Goal: Information Seeking & Learning: Learn about a topic

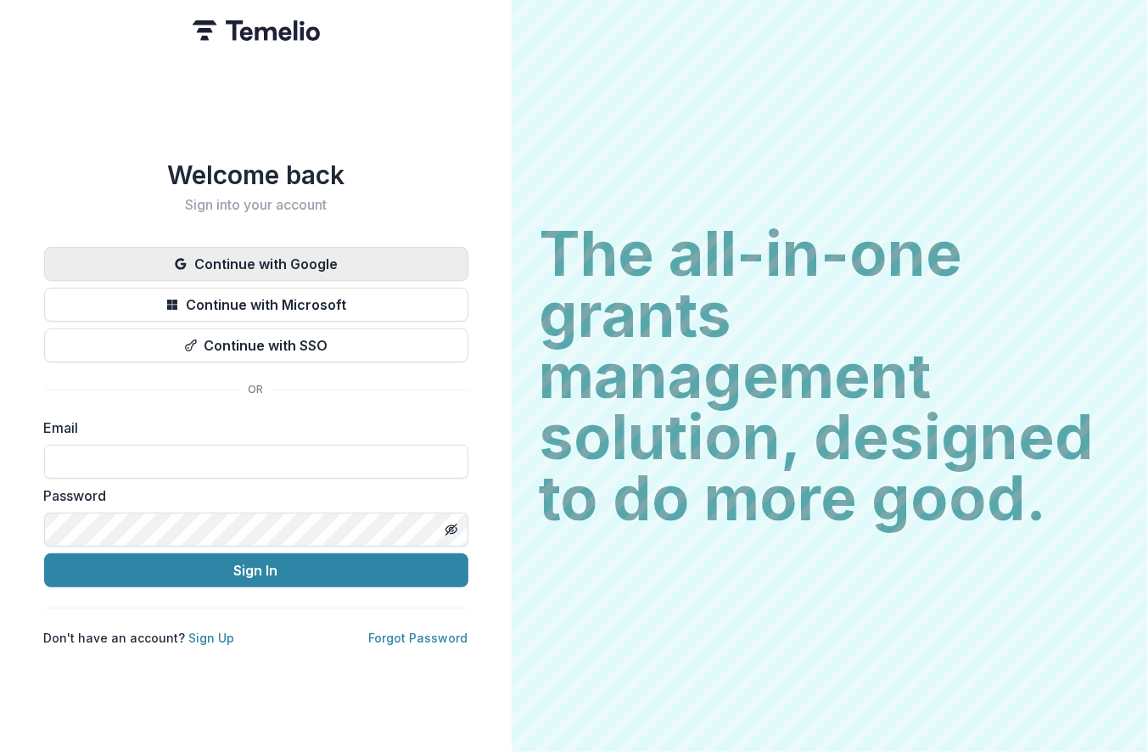
click at [334, 272] on button "Continue with Google" at bounding box center [256, 264] width 424 height 34
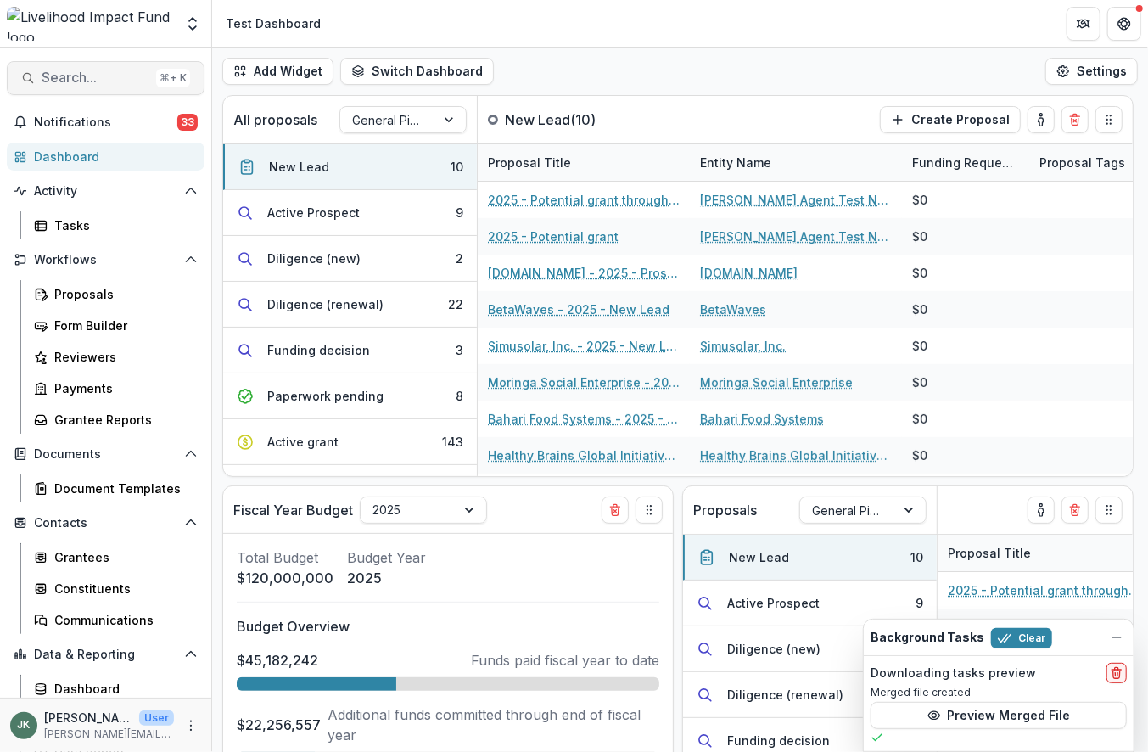
click at [96, 81] on span "Search..." at bounding box center [96, 78] width 108 height 16
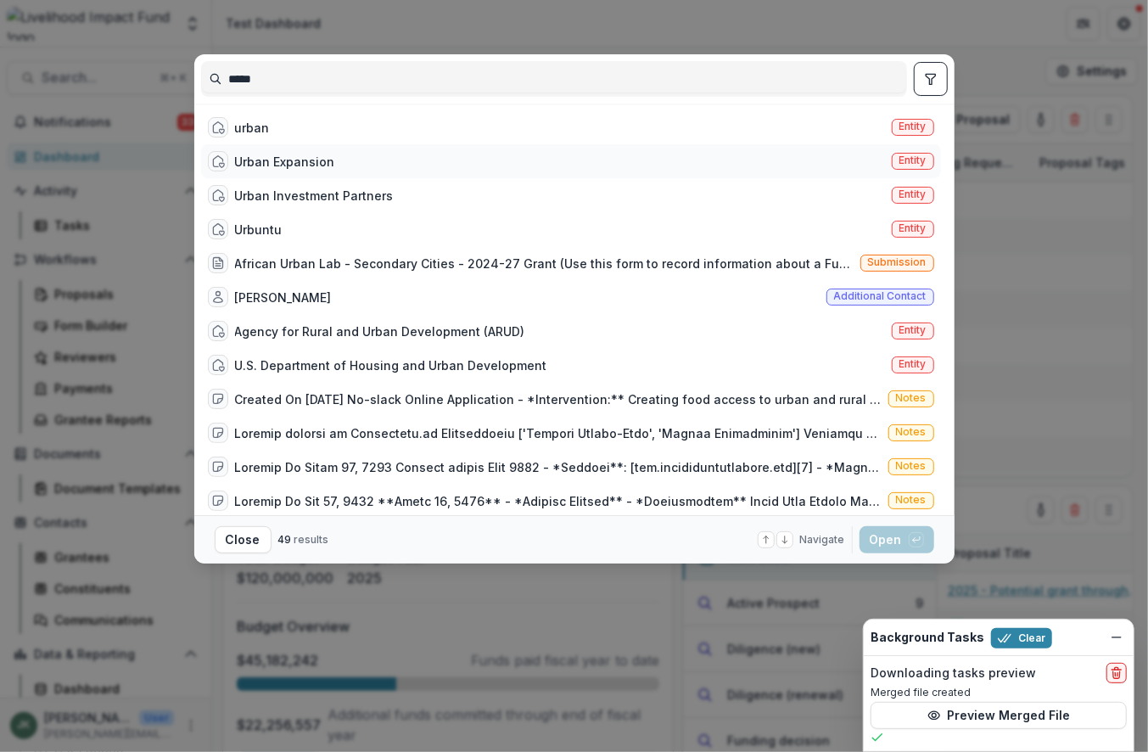
type input "*****"
click at [306, 164] on div "Urban Expansion" at bounding box center [285, 162] width 100 height 18
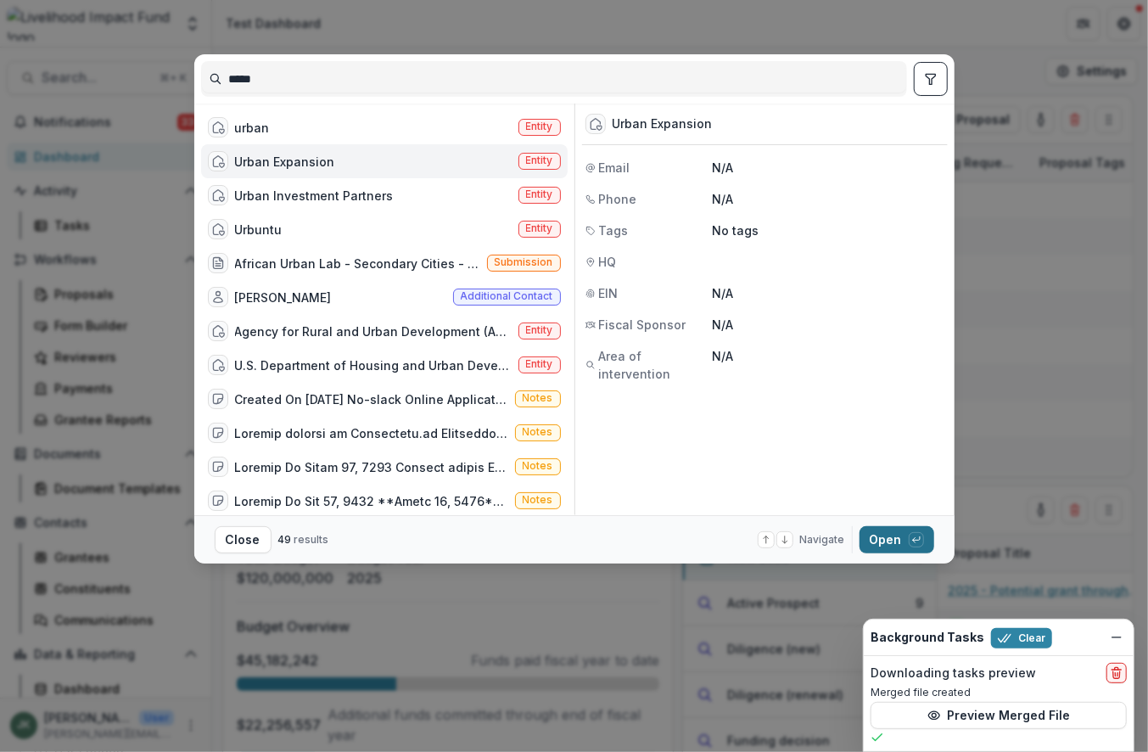
click at [884, 553] on button "Open with enter key" at bounding box center [897, 539] width 75 height 27
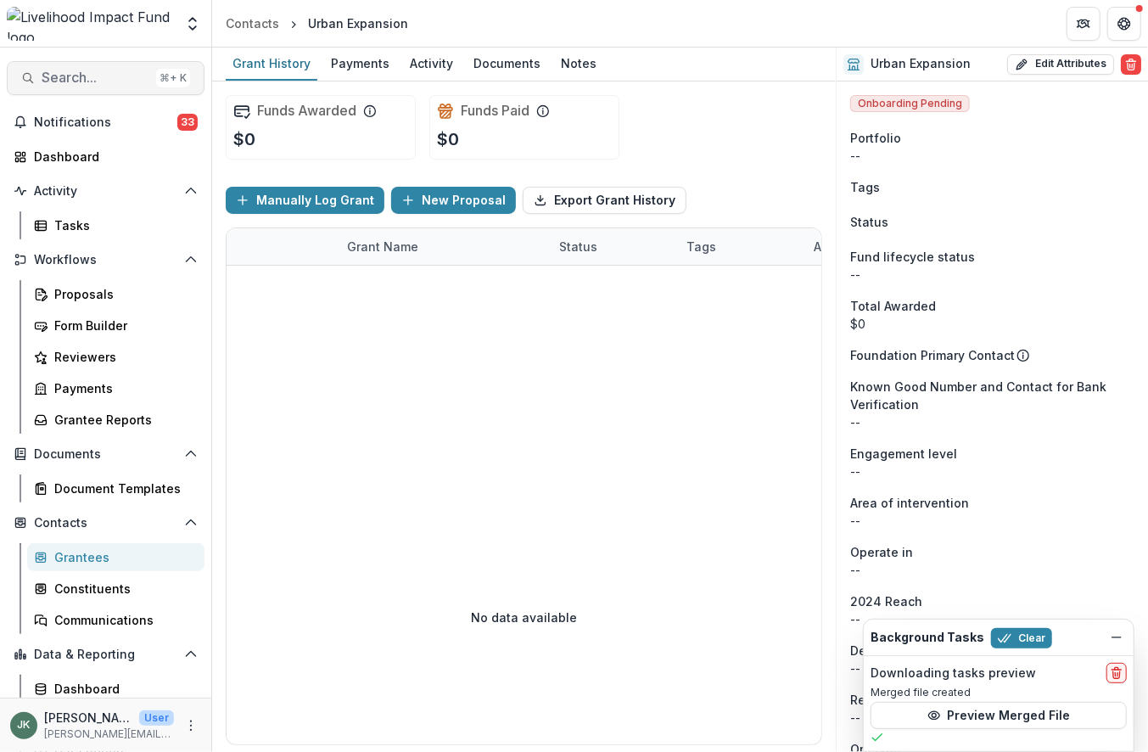
click at [119, 81] on span "Search..." at bounding box center [96, 78] width 108 height 16
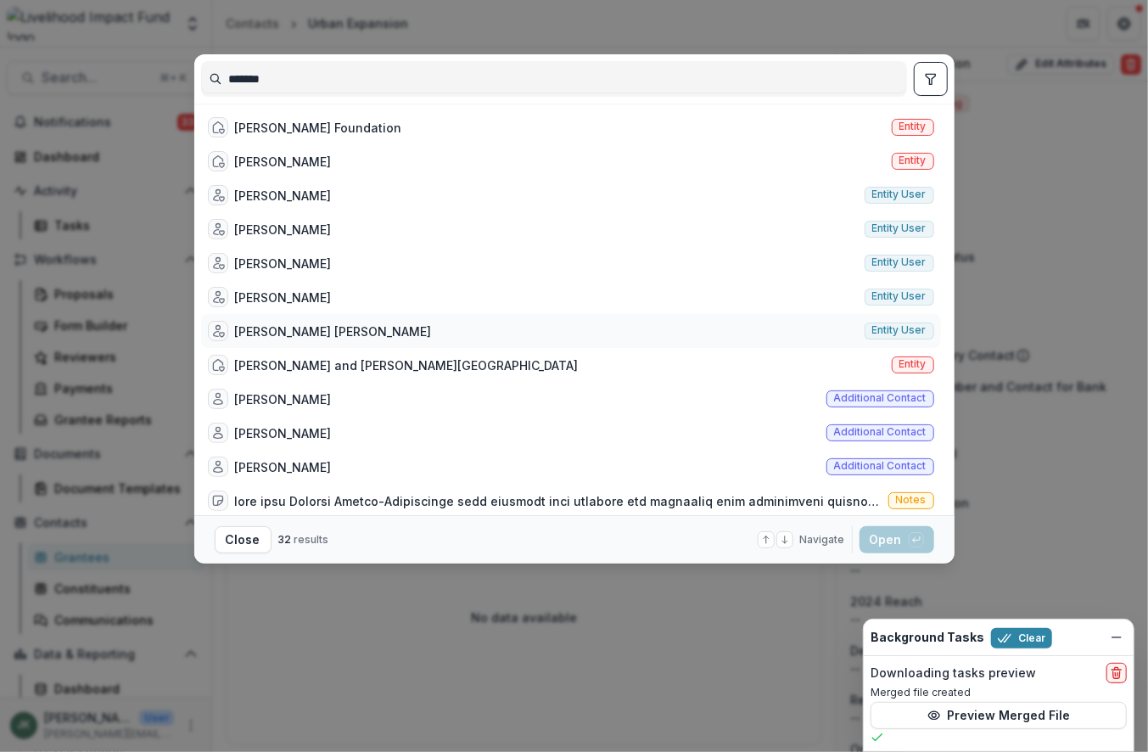
type input "*******"
click at [328, 328] on div "[PERSON_NAME] [PERSON_NAME]" at bounding box center [333, 332] width 197 height 18
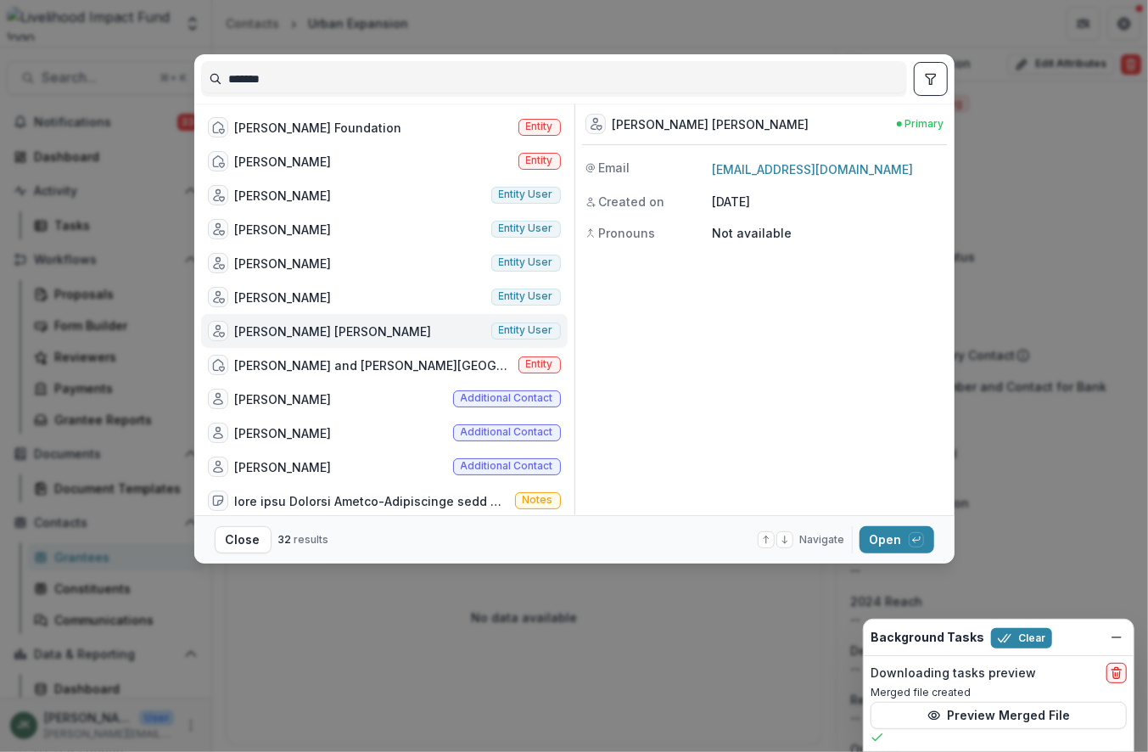
click at [578, 124] on div "[PERSON_NAME] [PERSON_NAME] Primary Email [EMAIL_ADDRESS][DOMAIN_NAME] Created …" at bounding box center [761, 310] width 373 height 412
click at [660, 121] on div "[PERSON_NAME] [PERSON_NAME]" at bounding box center [711, 124] width 197 height 18
click at [912, 122] on span "Primary" at bounding box center [925, 123] width 39 height 15
click at [886, 543] on button "Open with enter key" at bounding box center [897, 539] width 75 height 27
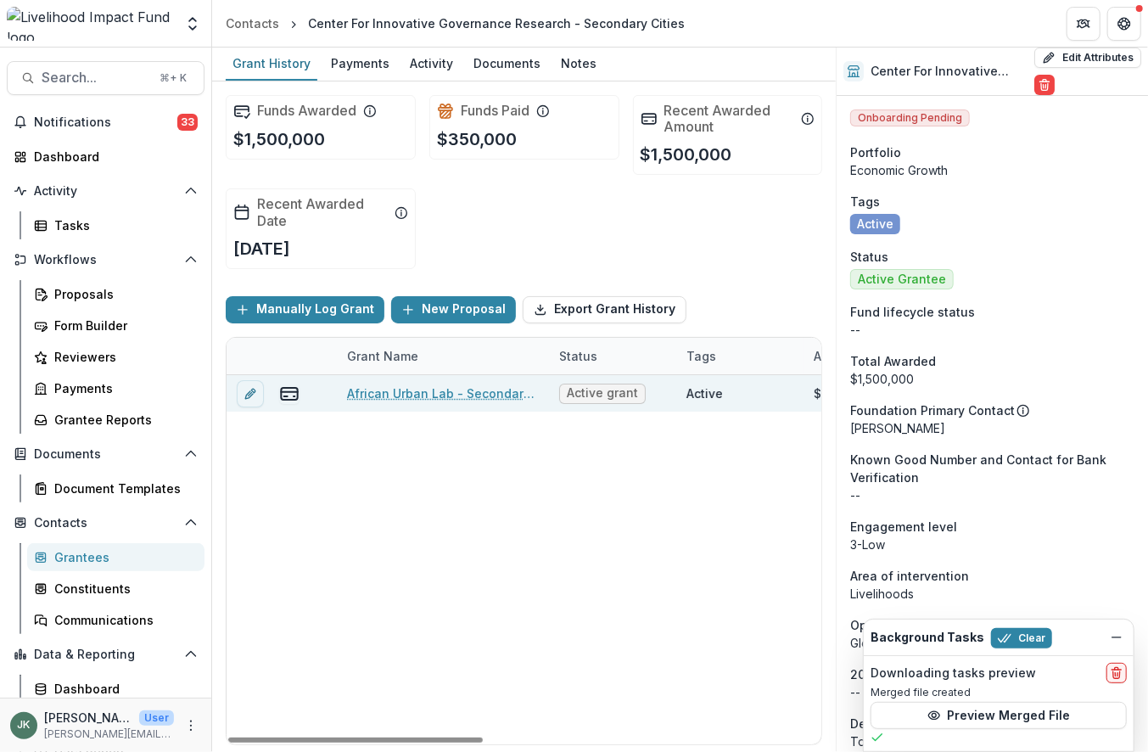
click at [620, 392] on span "Active grant" at bounding box center [602, 393] width 71 height 14
click at [458, 393] on link "African Urban Lab - Secondary Cities - 2024-27 Grant" at bounding box center [443, 394] width 192 height 18
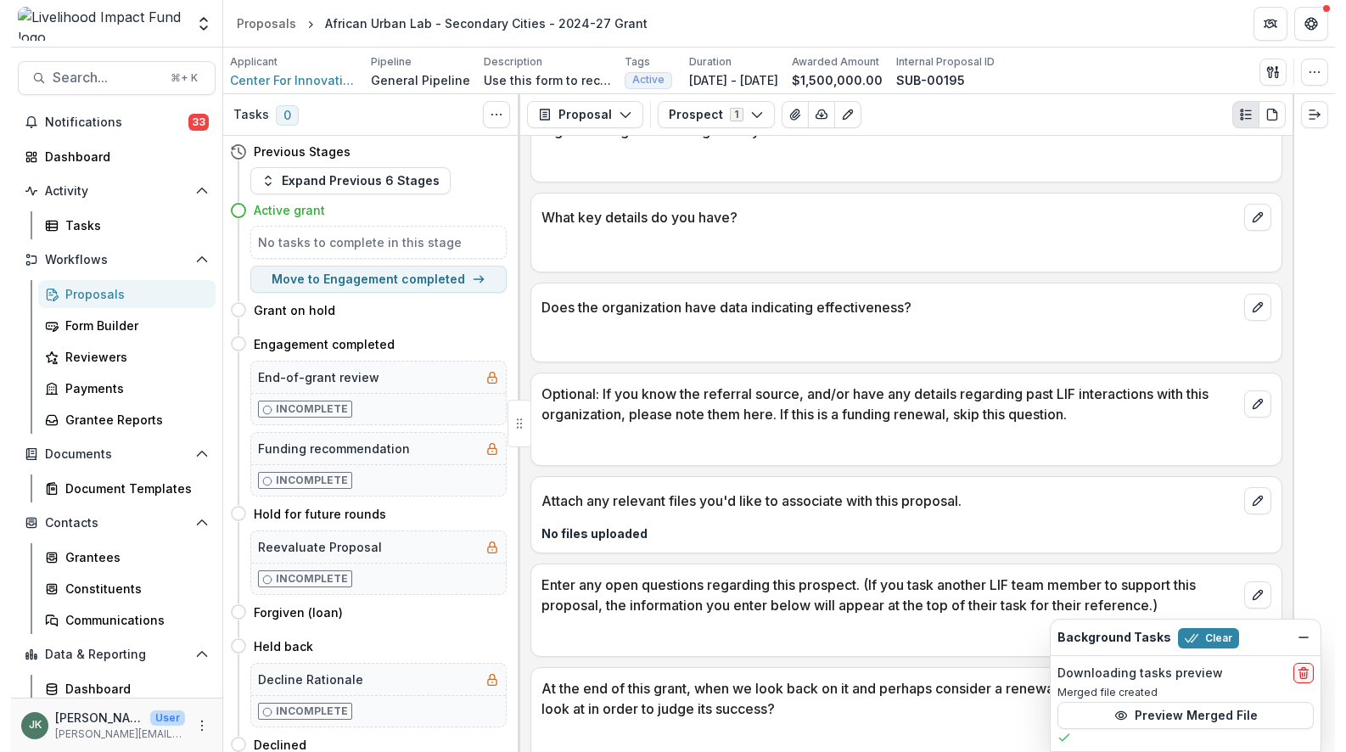
scroll to position [1783, 0]
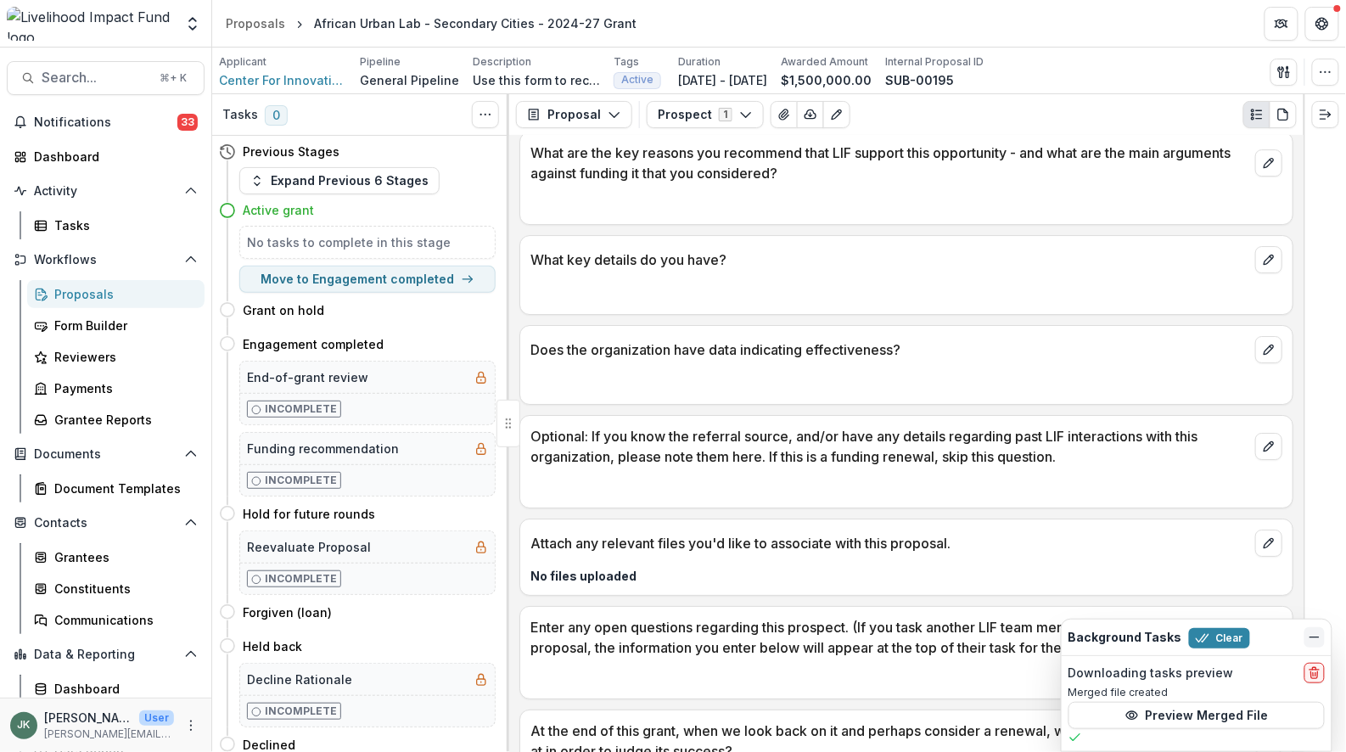
click at [1148, 641] on icon "Dismiss" at bounding box center [1315, 638] width 14 height 14
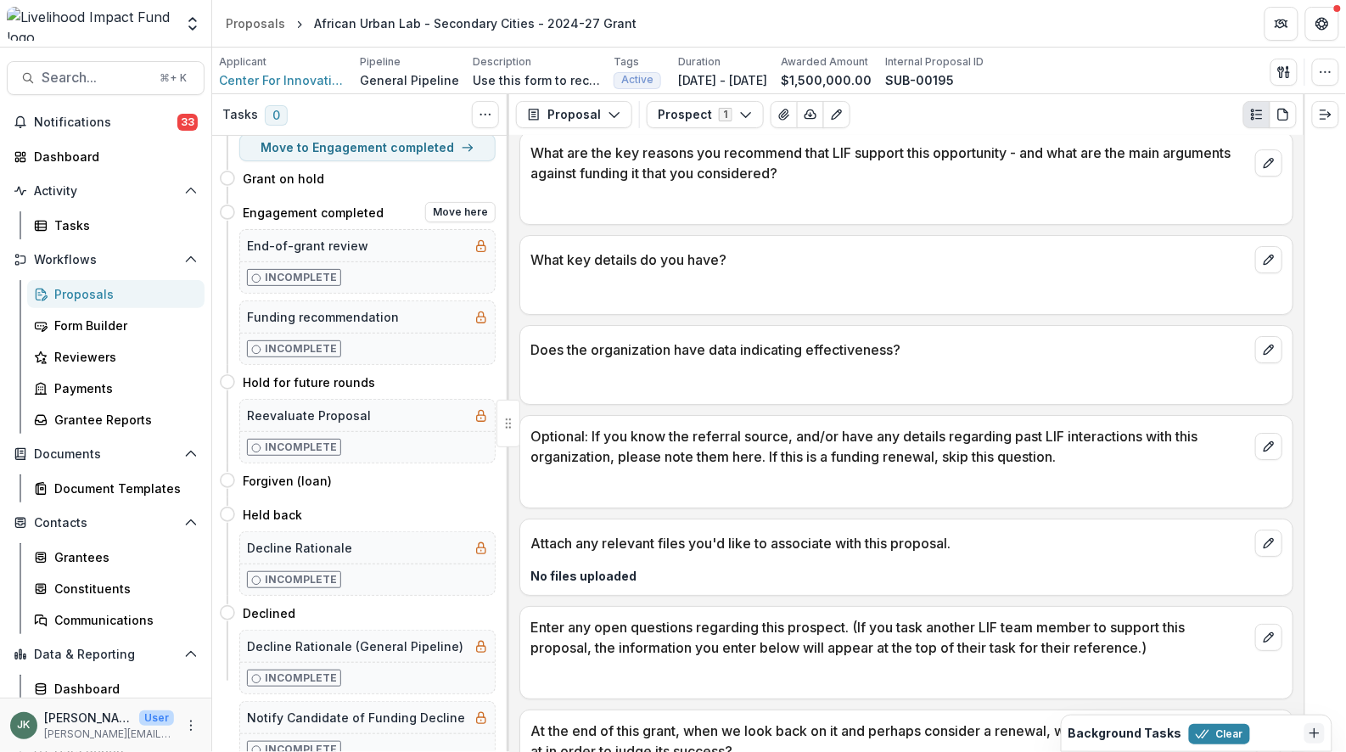
scroll to position [0, 0]
